Goal: Task Accomplishment & Management: Manage account settings

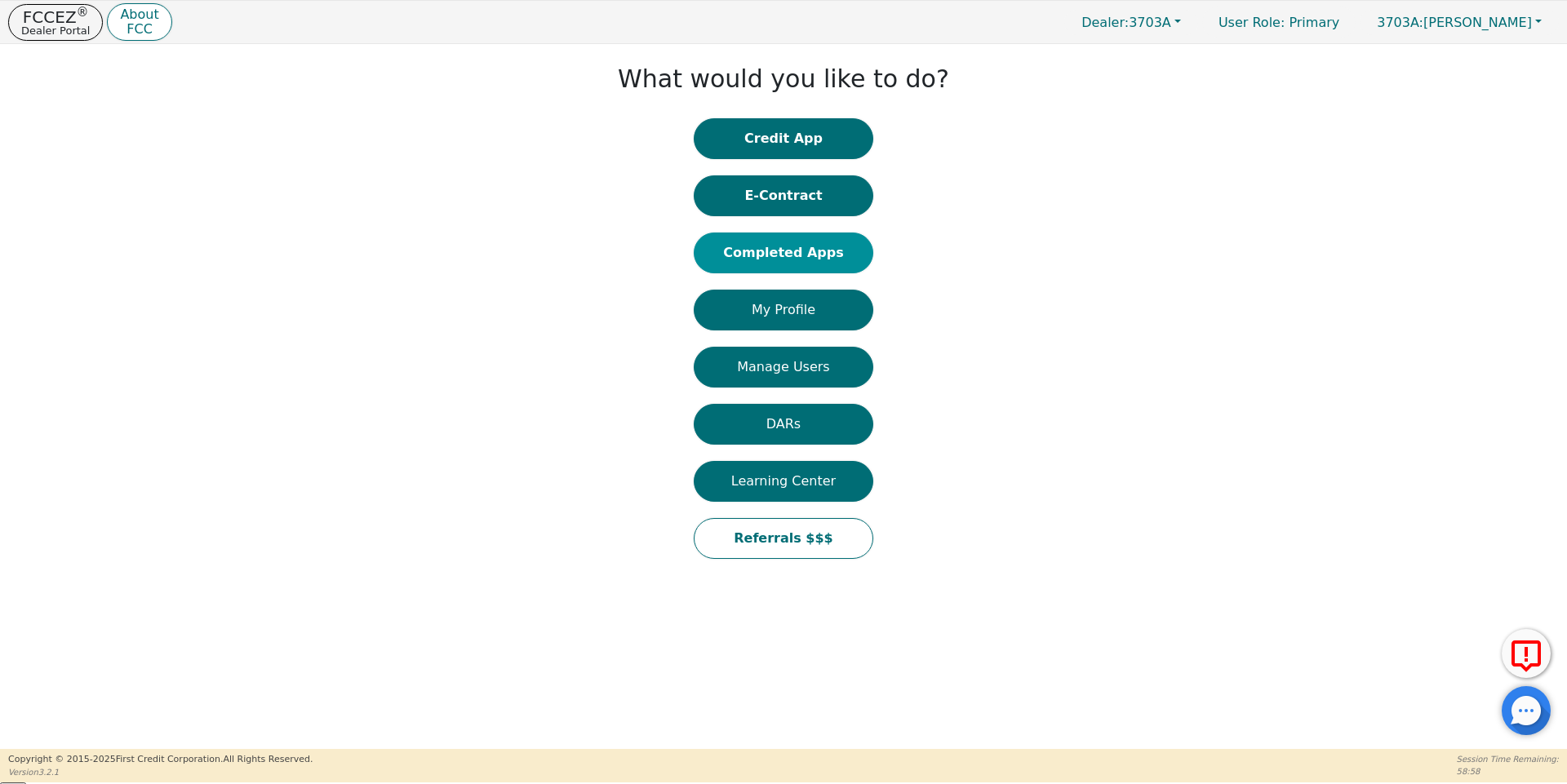
click at [705, 235] on button "Completed Apps" at bounding box center [784, 252] width 180 height 41
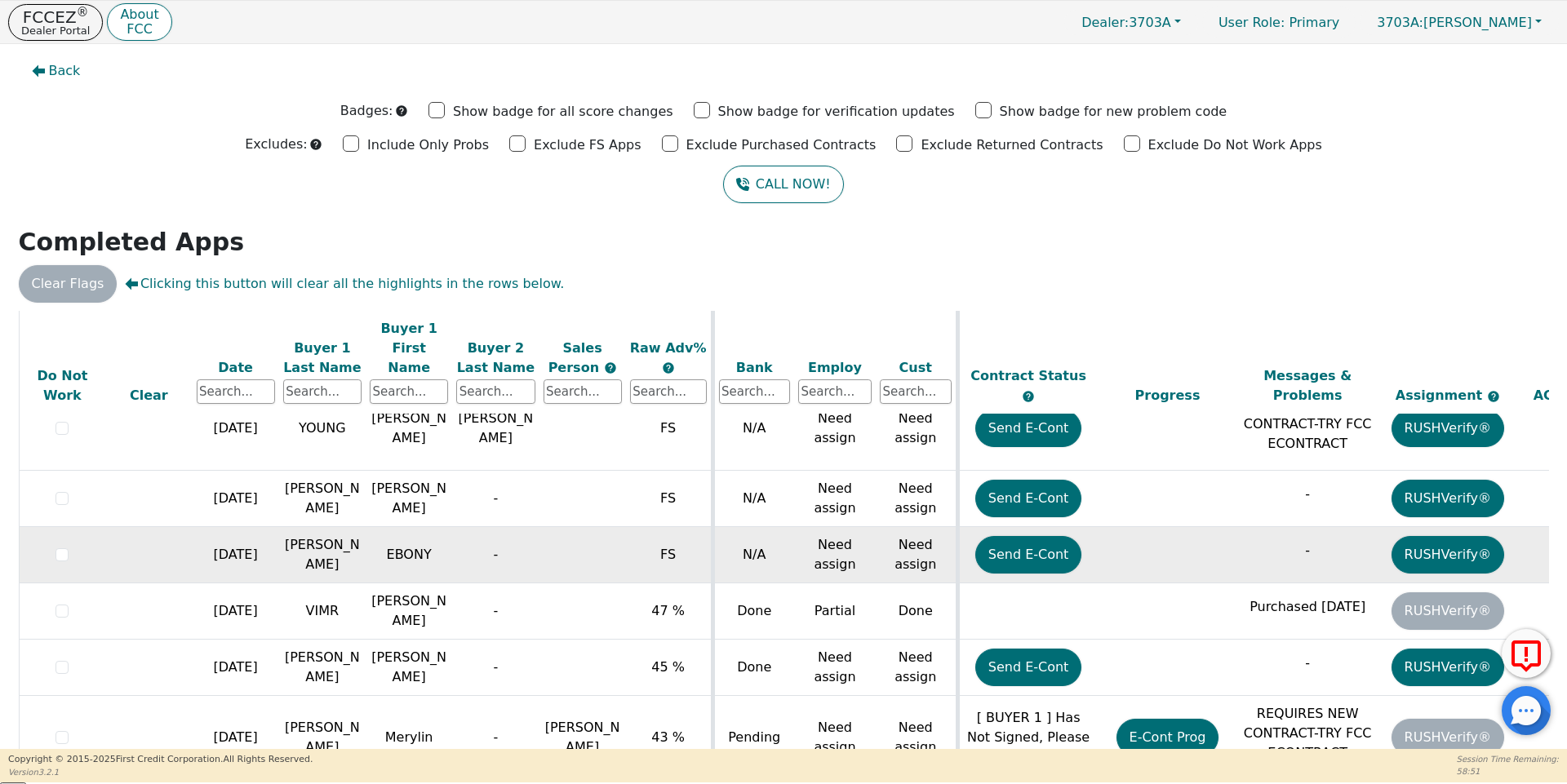
scroll to position [36, 0]
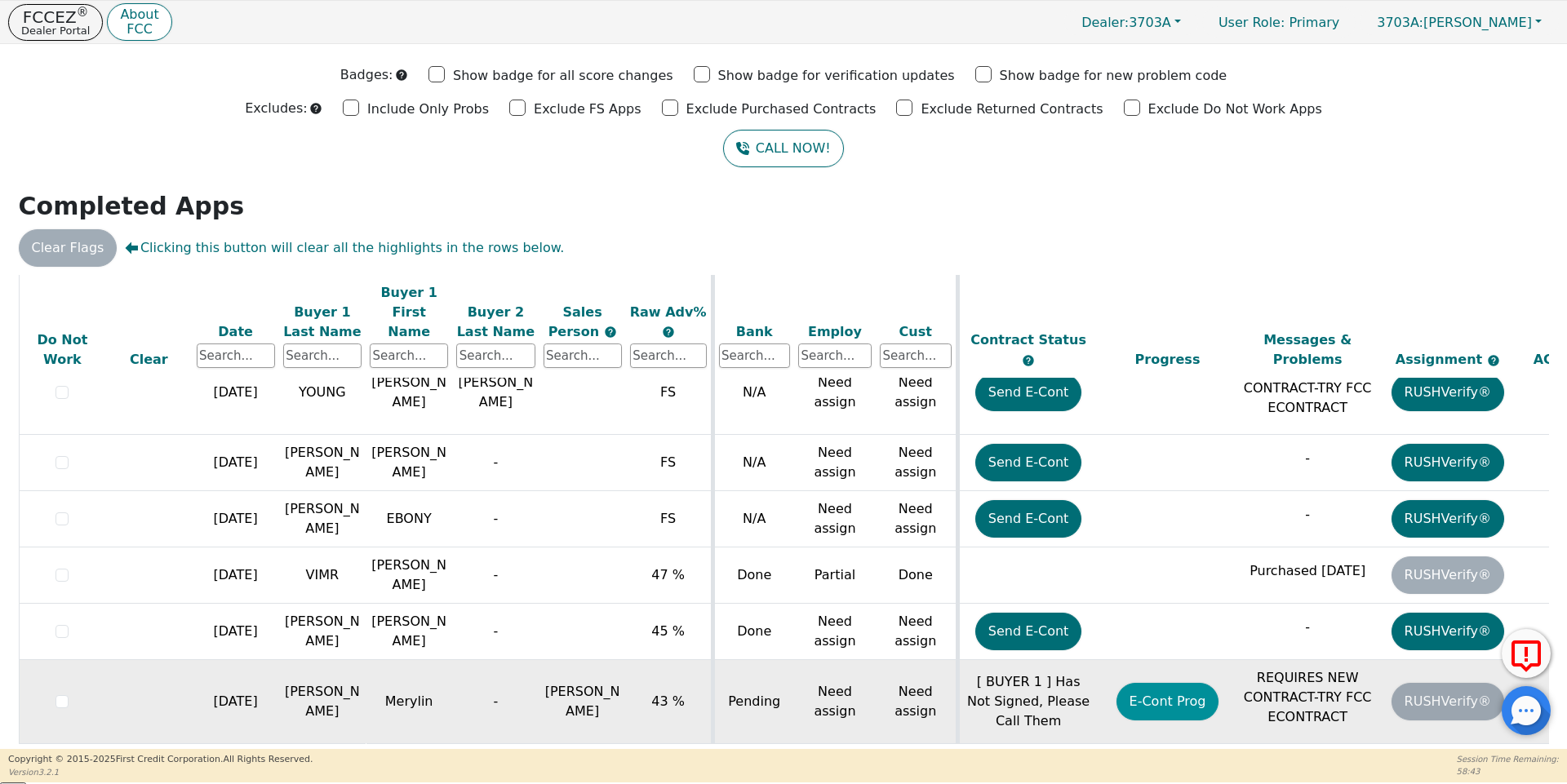
click at [1151, 683] on button "E-Cont Prog" at bounding box center [1168, 701] width 103 height 38
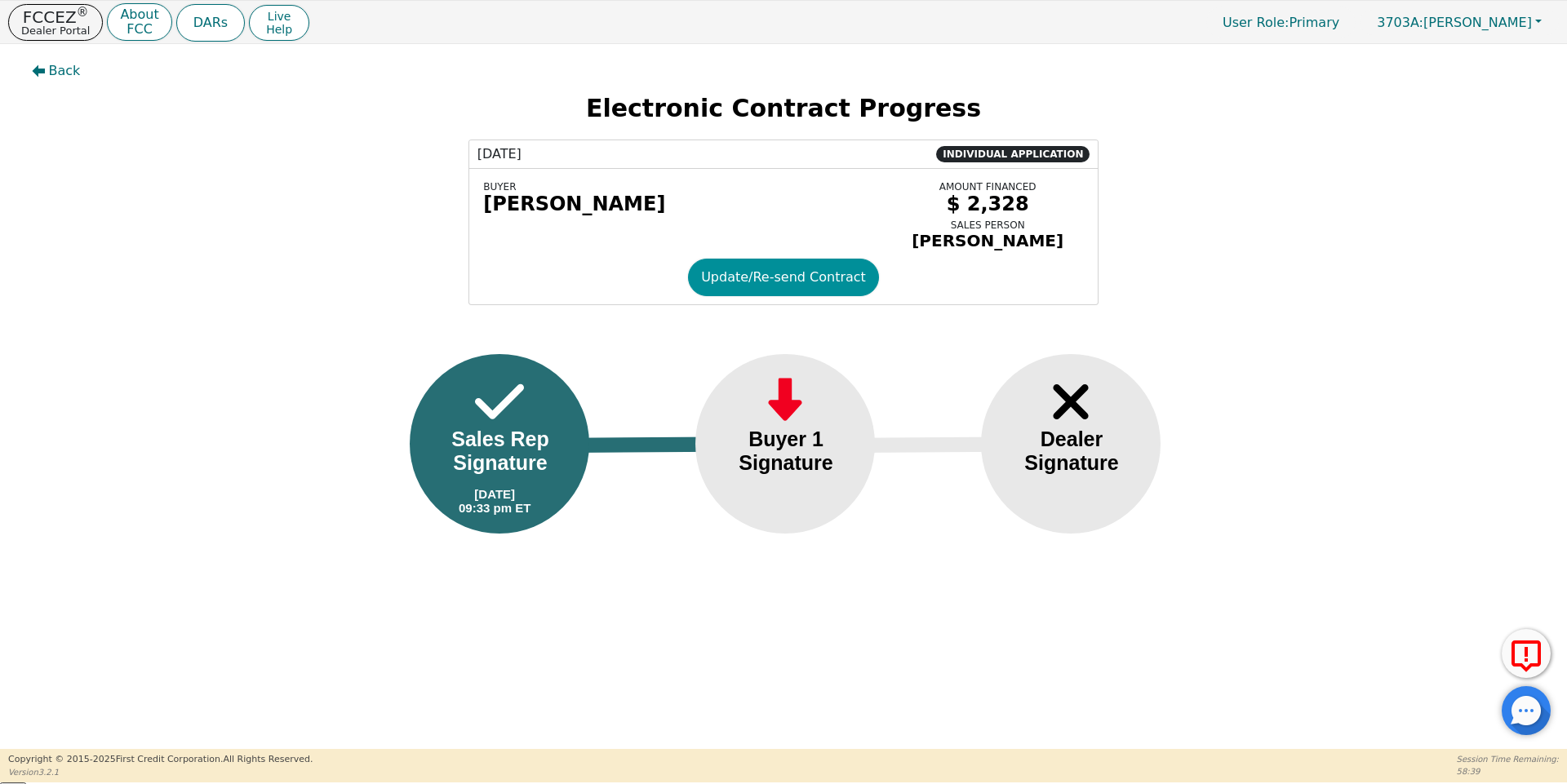
click at [762, 278] on button "Update/Re-send Contract" at bounding box center [784, 277] width 191 height 38
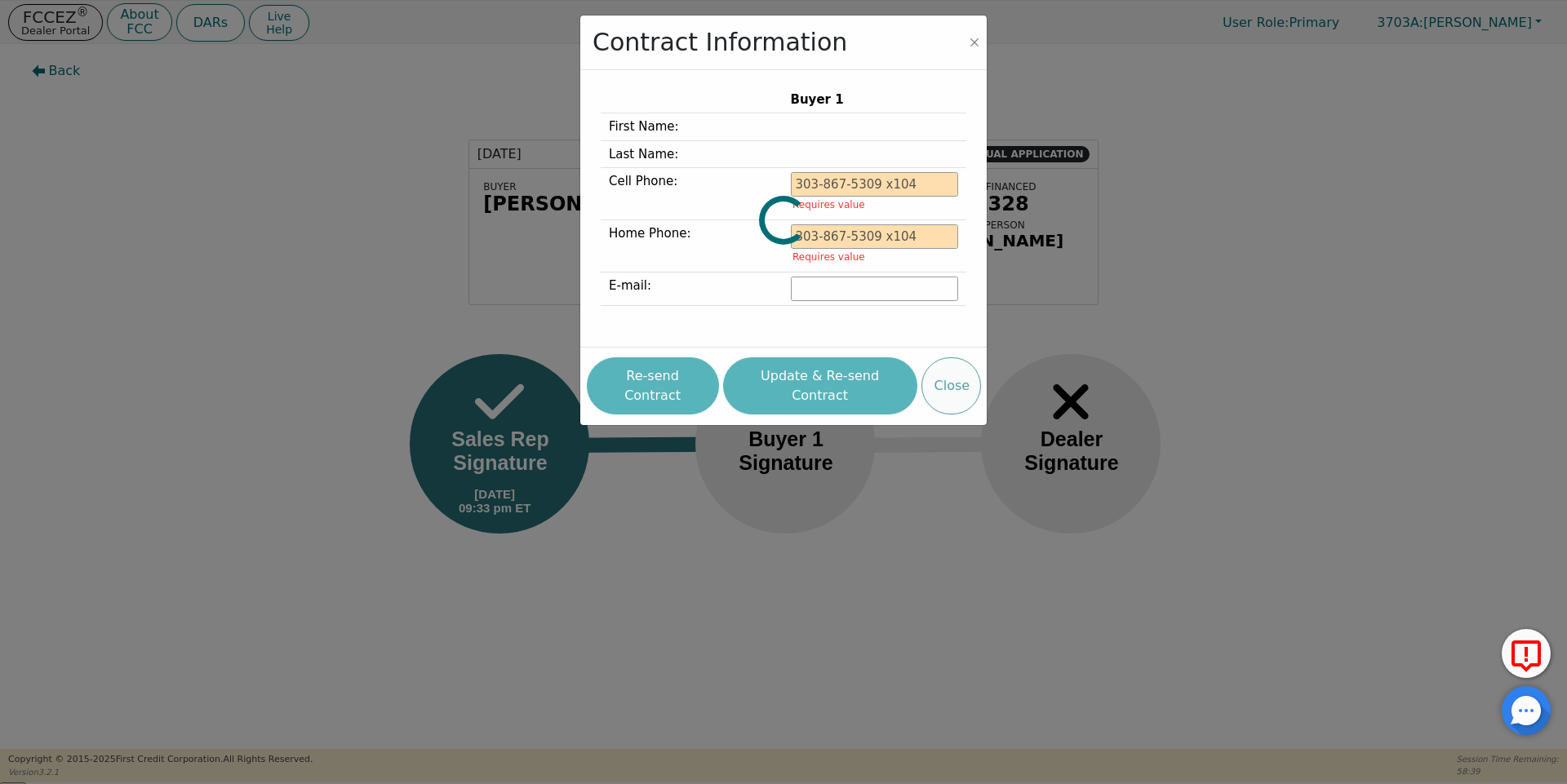
type input "[PHONE_NUMBER]"
type input "[EMAIL_ADDRESS][DOMAIN_NAME]"
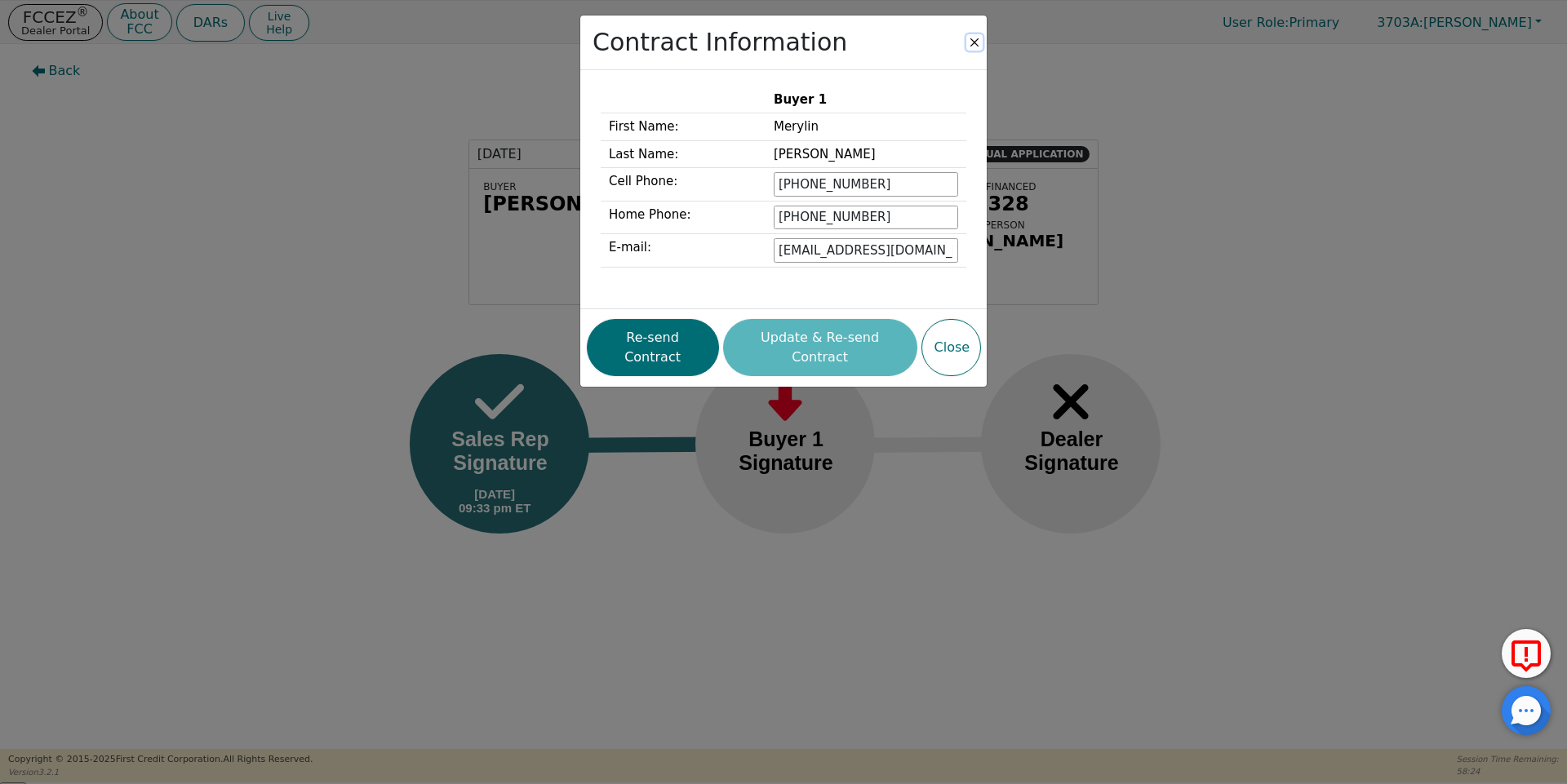
click at [979, 39] on button "Close" at bounding box center [974, 42] width 16 height 16
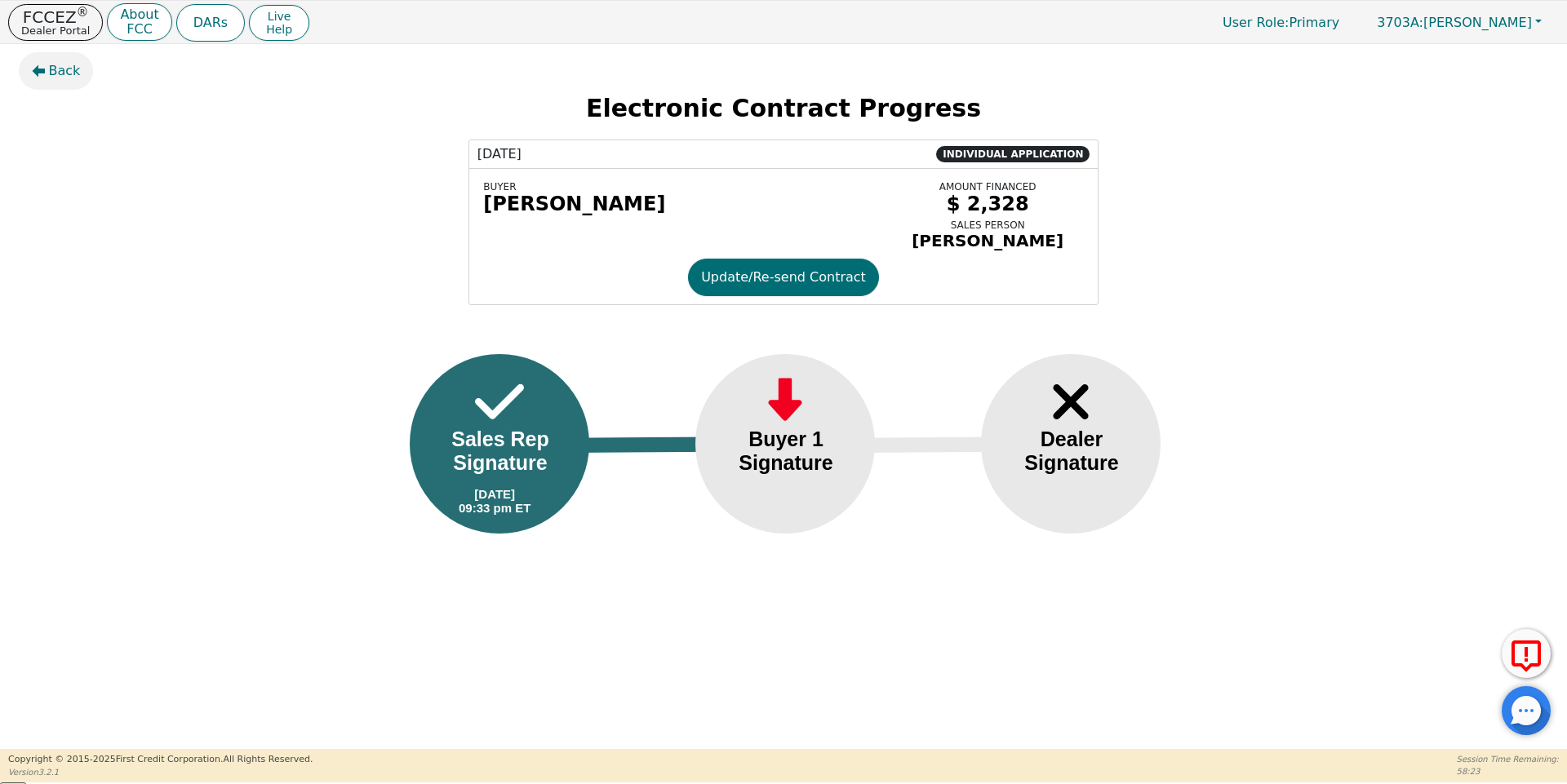
click at [54, 75] on span "Back" at bounding box center [65, 70] width 32 height 19
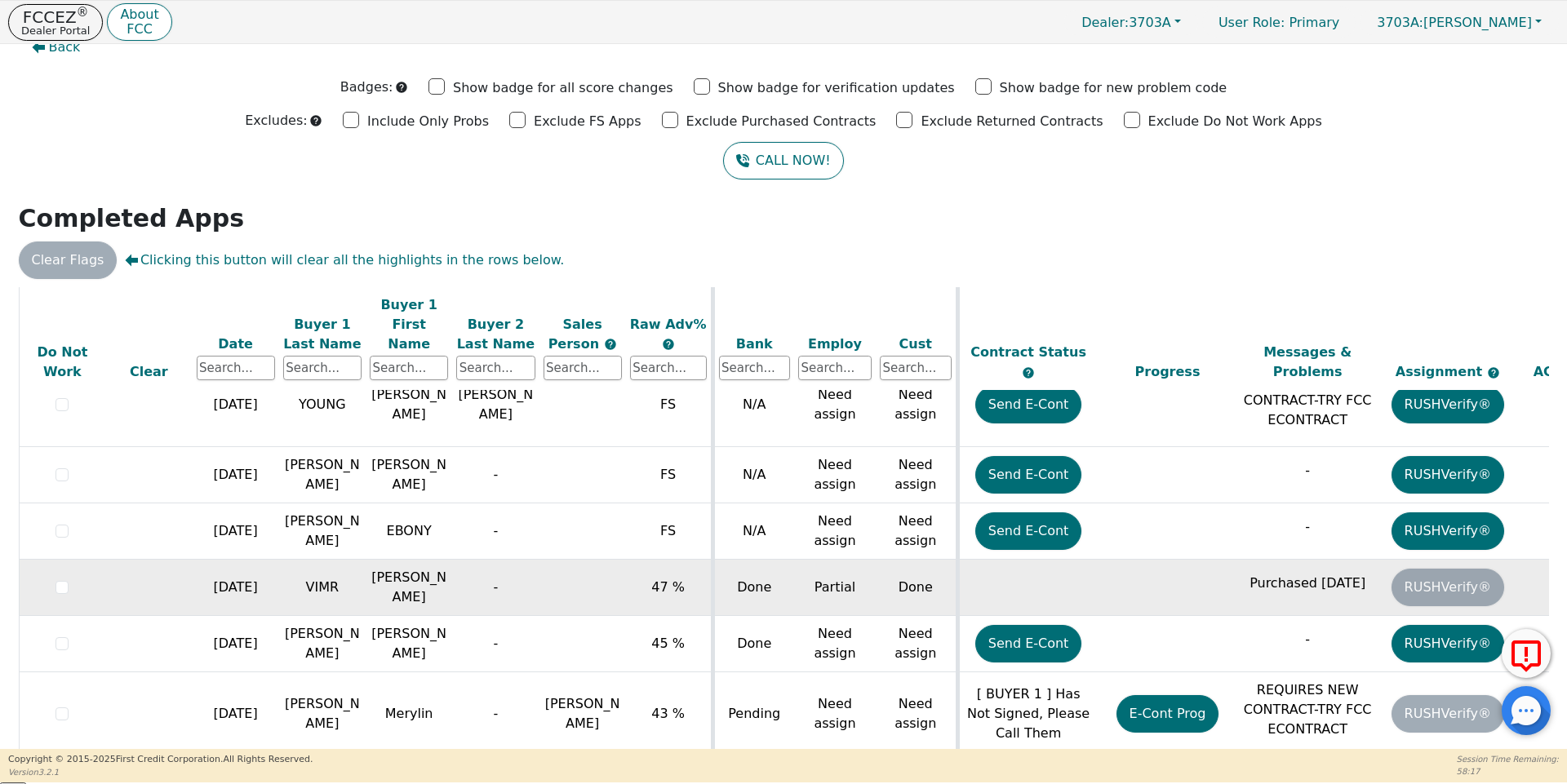
scroll to position [36, 0]
